Goal: Obtain resource: Download file/media

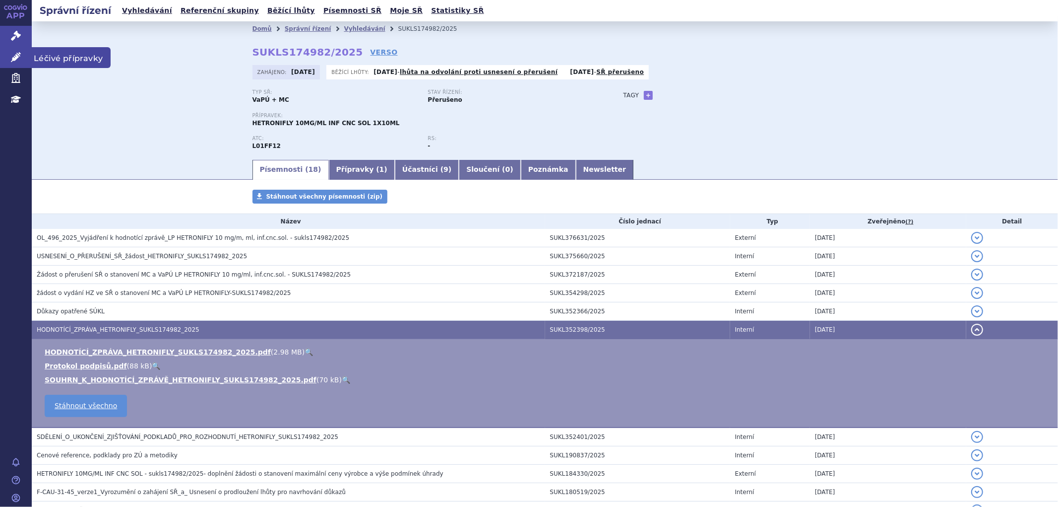
click at [12, 50] on link "Léčivé přípravky" at bounding box center [16, 57] width 32 height 21
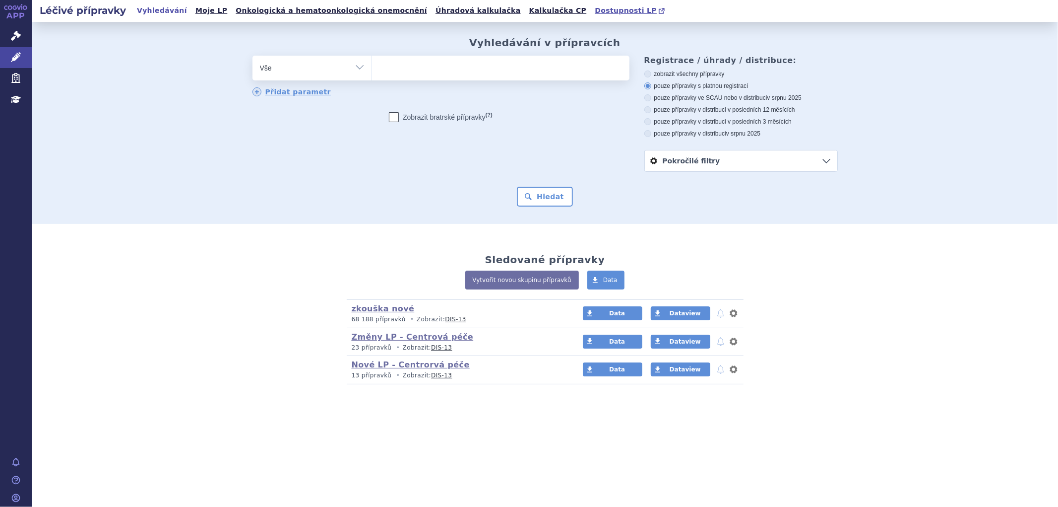
click at [595, 6] on span "Dostupnosti LP" at bounding box center [626, 10] width 62 height 8
click at [595, 9] on span "Dostupnosti LP" at bounding box center [626, 10] width 62 height 8
click at [15, 37] on icon at bounding box center [16, 36] width 10 height 10
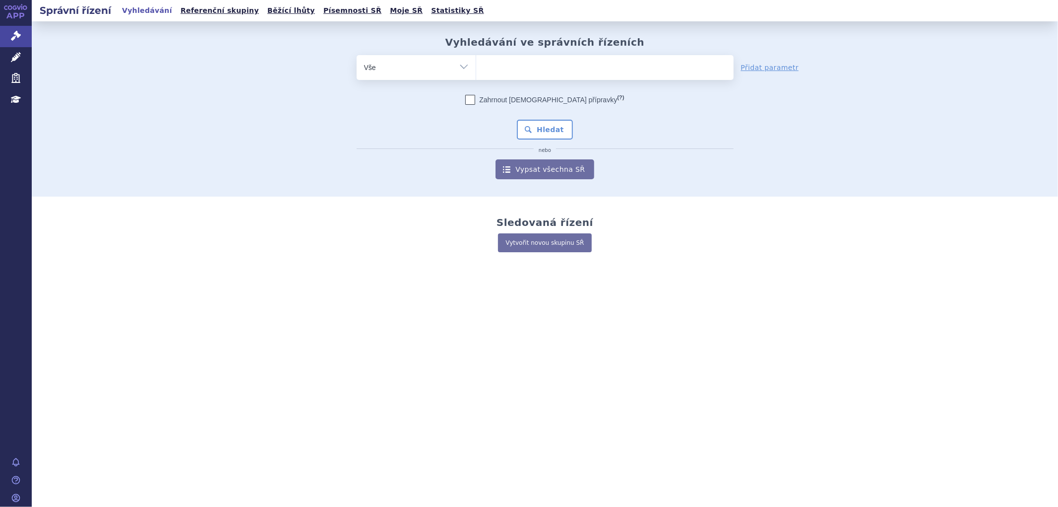
type input "SUKLS72107/2024"
select select "SUKLS72107/2024"
click at [546, 126] on button "Hledat" at bounding box center [545, 130] width 56 height 20
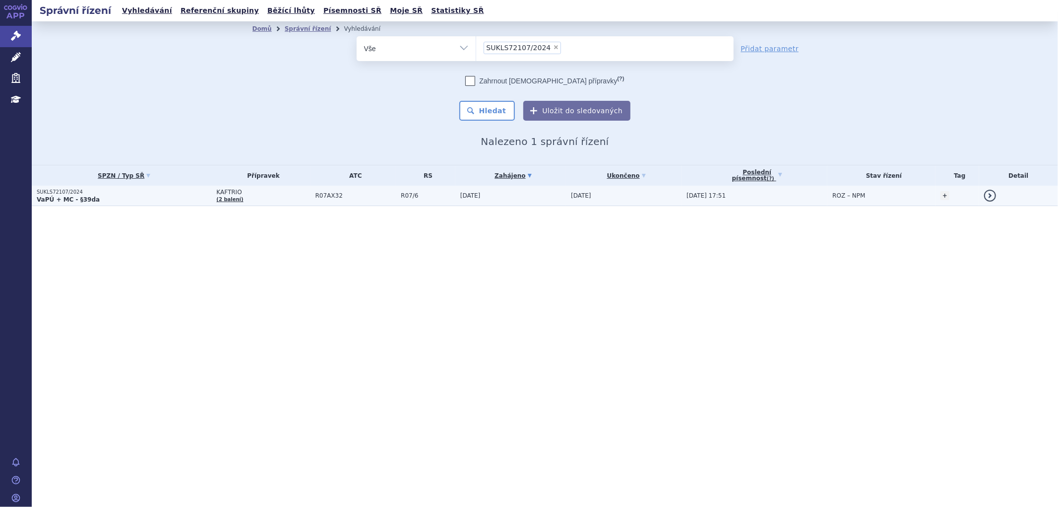
click at [278, 197] on td "KAFTRIO (2 balení)" at bounding box center [260, 196] width 99 height 20
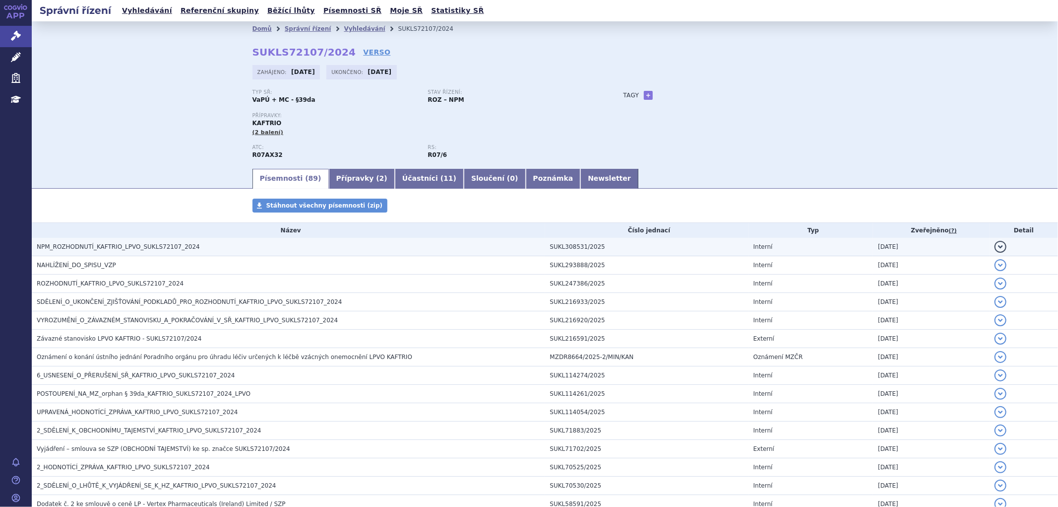
click at [193, 251] on h3 "NPM_ROZHODNUTÍ_KAFTRIO_LPVO_SUKLS72107_2024" at bounding box center [291, 247] width 509 height 10
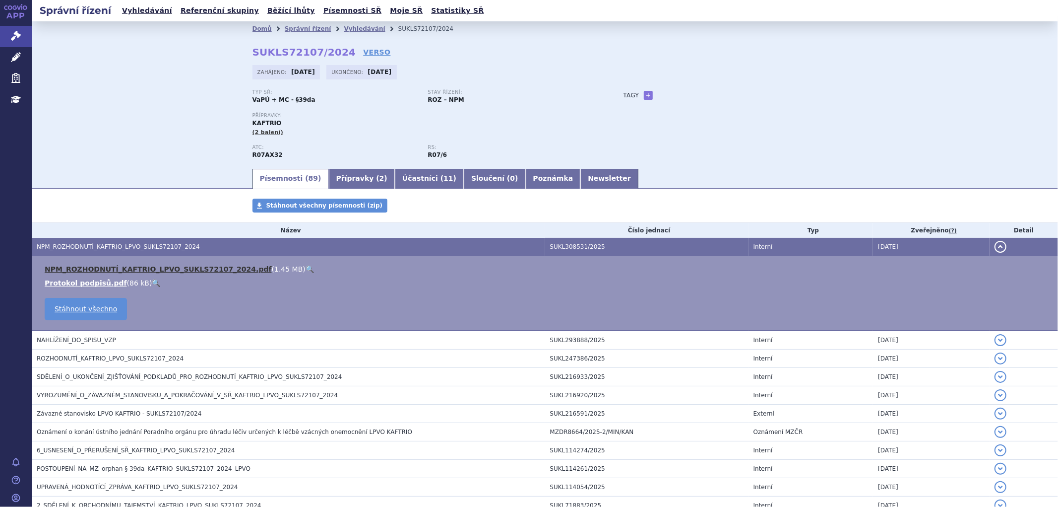
click at [177, 273] on link "NPM_ROZHODNUTÍ_KAFTRIO_LPVO_SUKLS72107_2024.pdf" at bounding box center [158, 269] width 227 height 8
click at [344, 27] on link "Vyhledávání" at bounding box center [364, 28] width 41 height 7
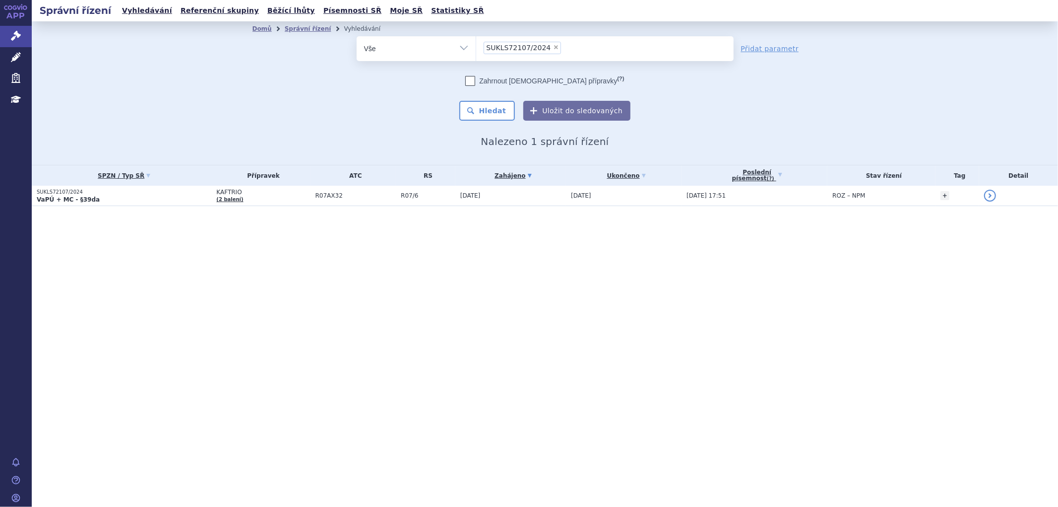
click at [553, 48] on span "×" at bounding box center [556, 47] width 6 height 6
click at [476, 48] on select "SUKLS72107/2024" at bounding box center [476, 48] width 0 height 25
click at [548, 47] on ul "× SUKLS72107/2024" at bounding box center [604, 47] width 257 height 22
click at [476, 47] on select "SUKLS72107/2024" at bounding box center [476, 48] width 0 height 25
select select
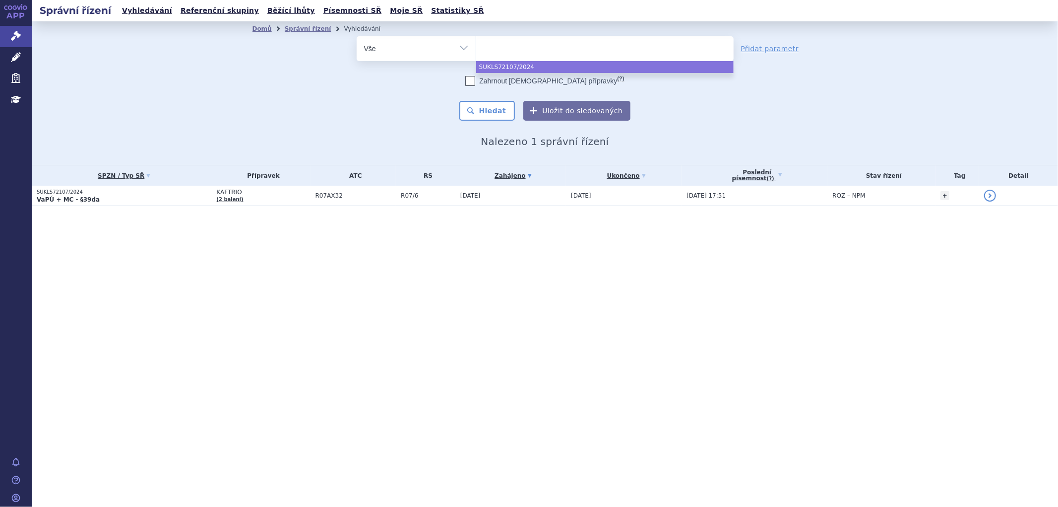
type input "0272074"
select select "0272074"
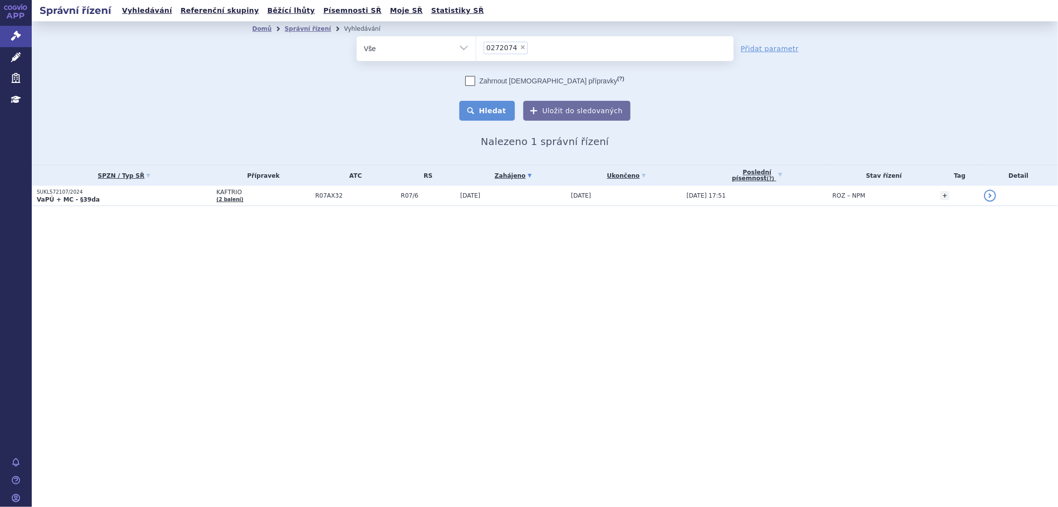
click at [495, 114] on button "Hledat" at bounding box center [487, 111] width 56 height 20
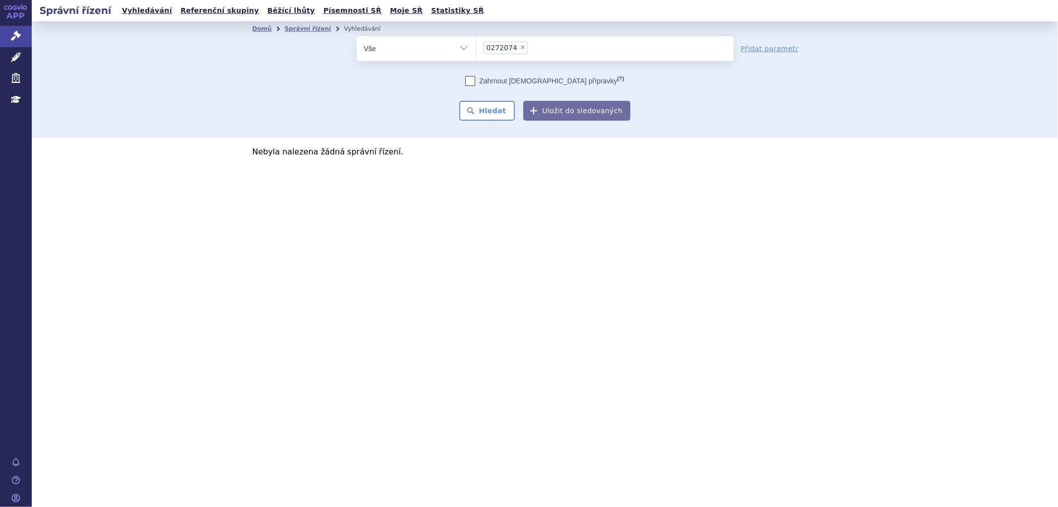
click at [17, 63] on link "Léčivé přípravky" at bounding box center [16, 57] width 32 height 21
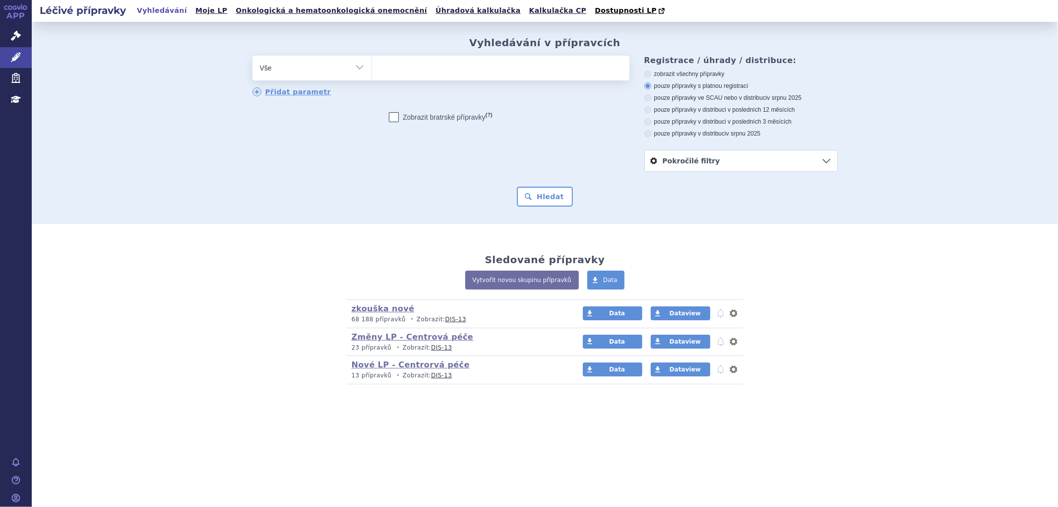
type input "0272074"
select select "0272074"
click at [533, 193] on button "Hledat" at bounding box center [545, 197] width 56 height 20
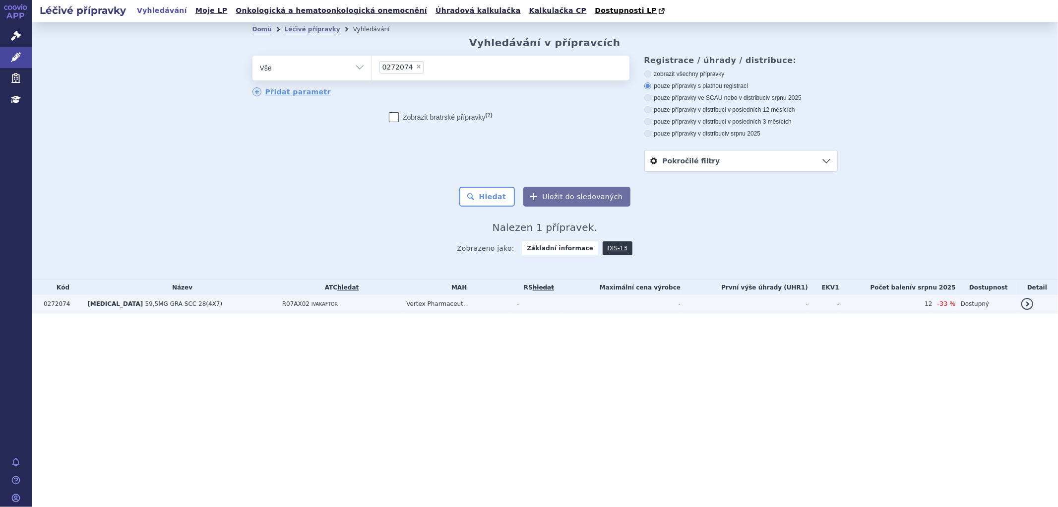
click at [357, 304] on td "R07AX02 IVAKAFTOR" at bounding box center [339, 304] width 125 height 18
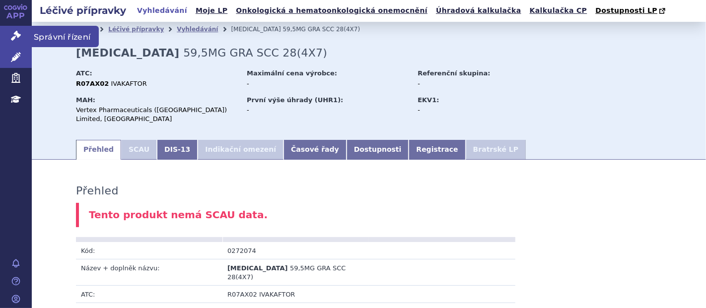
click at [14, 32] on icon at bounding box center [16, 36] width 10 height 10
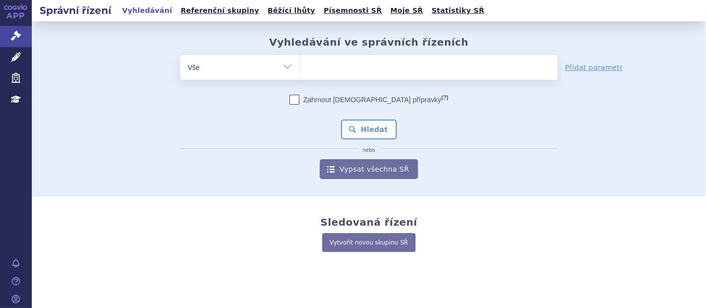
click at [330, 65] on ul at bounding box center [428, 65] width 257 height 21
click at [300, 65] on select at bounding box center [299, 67] width 0 height 25
paste input "SUKLS72107/2024"
type input "SUKLS72107/2024"
select select "SUKLS72107/2024"
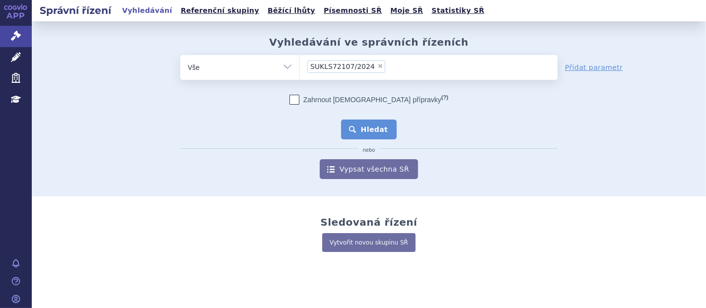
click at [371, 121] on button "Hledat" at bounding box center [369, 130] width 56 height 20
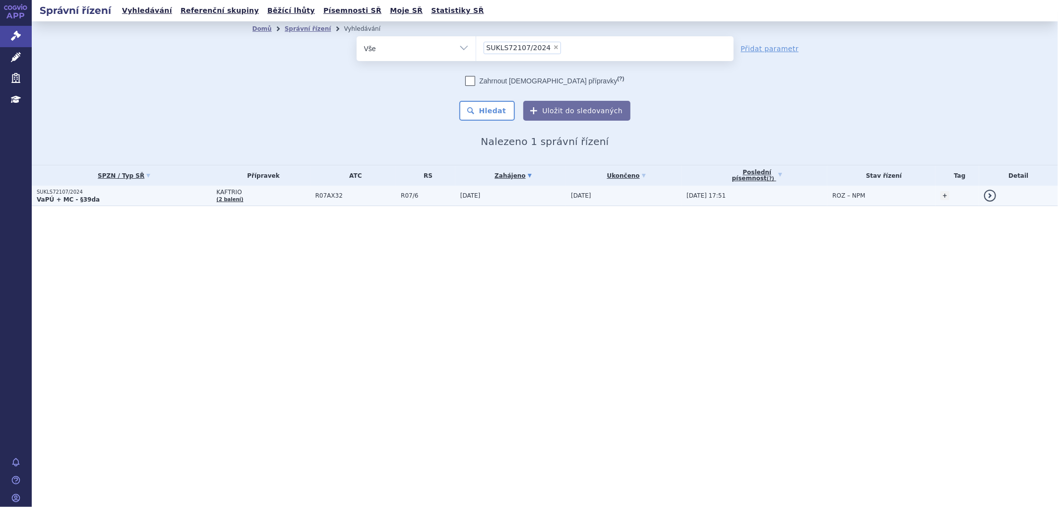
click at [267, 192] on span "KAFTRIO" at bounding box center [263, 192] width 94 height 7
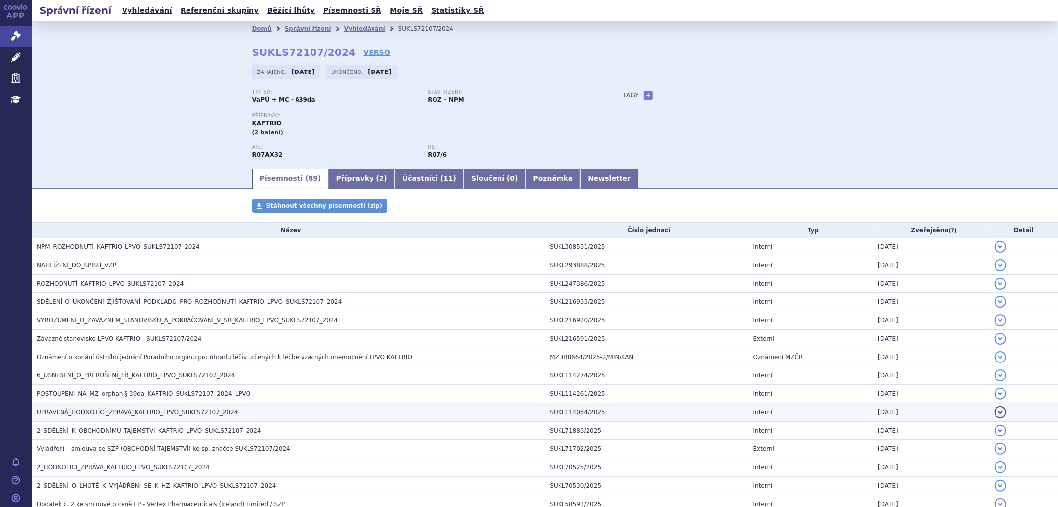
click at [100, 413] on span "UPRAVENÁ_HODNOTÍCÍ_ZPRÁVA_KAFTRIO_LPVO_SUKLS72107_2024" at bounding box center [137, 411] width 201 height 7
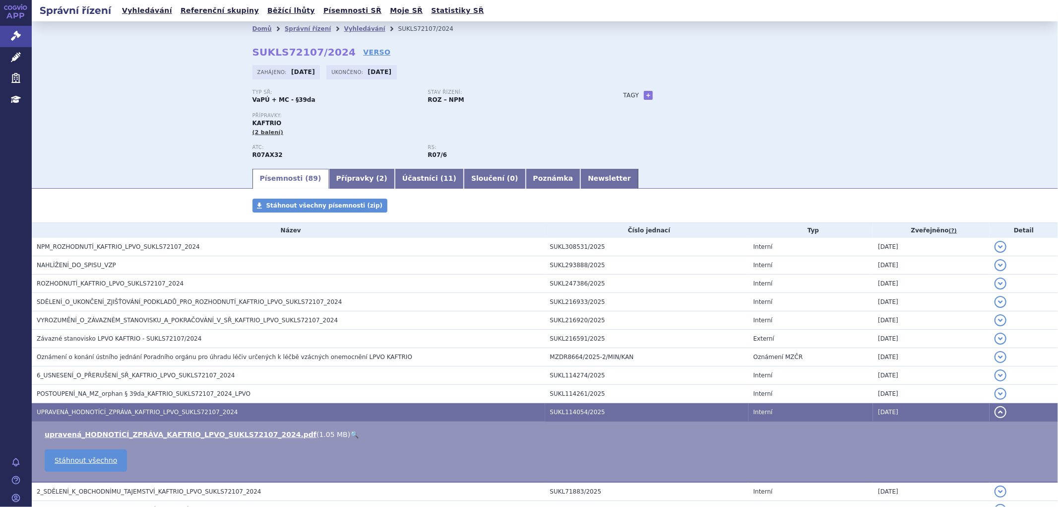
click at [130, 443] on td "upravená_HODNOTÍCÍ_ZPRÁVA_KAFTRIO_LPVO_SUKLS72107_2024.pdf ( 1.05 MB ) 🔍 Stáhno…" at bounding box center [545, 451] width 1027 height 61
click at [136, 432] on link "upravená_HODNOTÍCÍ_ZPRÁVA_KAFTRIO_LPVO_SUKLS72107_2024.pdf" at bounding box center [181, 434] width 272 height 8
drag, startPoint x: 743, startPoint y: 110, endPoint x: 936, endPoint y: 42, distance: 204.5
click at [745, 110] on div "Typ SŘ: VaPÚ + MC - §39da Stav řízení: ROZ – NPM Přípravky: KAFTRIO (2 balení) …" at bounding box center [545, 128] width 585 height 78
